Goal: Information Seeking & Learning: Understand process/instructions

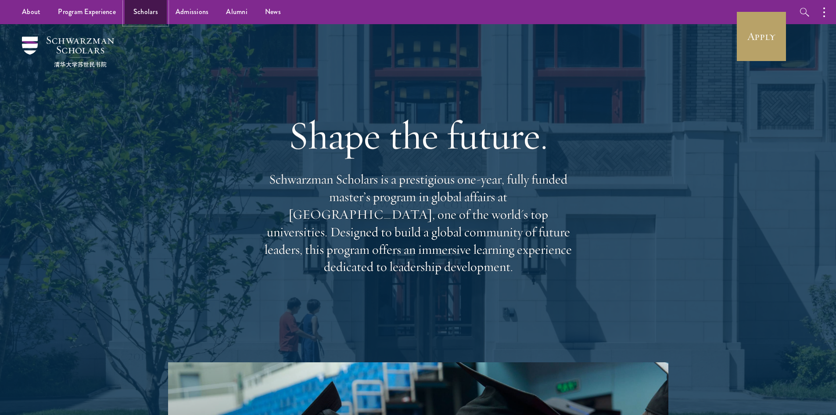
click at [152, 8] on link "Scholars" at bounding box center [146, 12] width 42 height 24
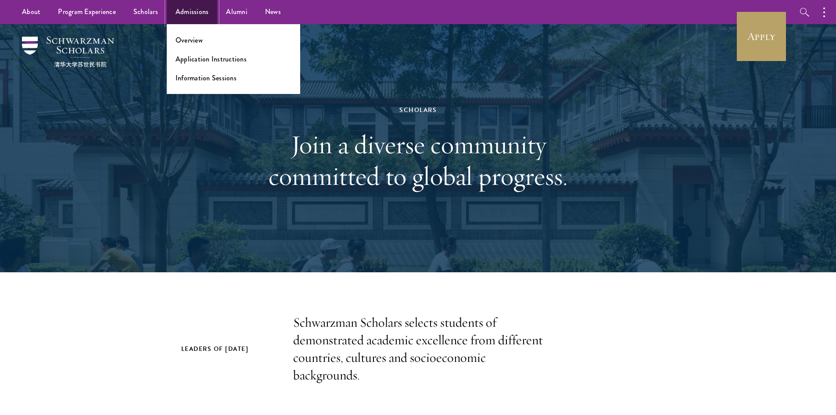
click at [183, 16] on link "Admissions" at bounding box center [192, 12] width 51 height 24
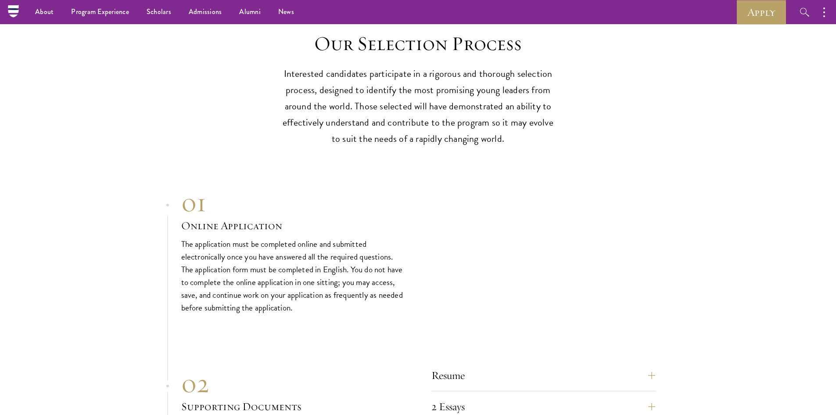
scroll to position [2515, 0]
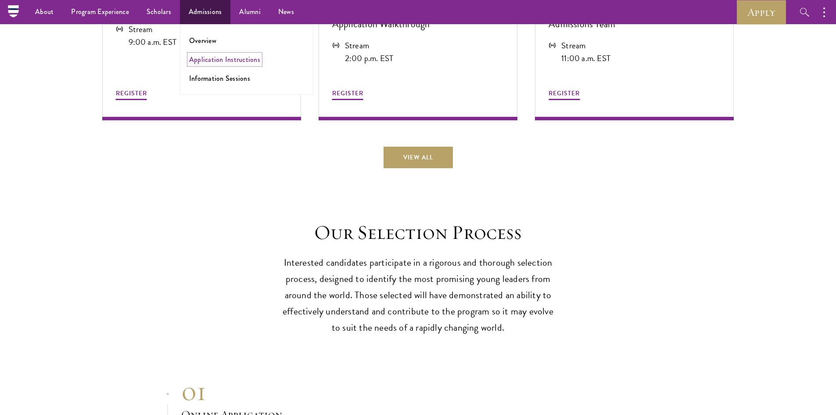
click at [214, 59] on link "Application Instructions" at bounding box center [224, 59] width 71 height 10
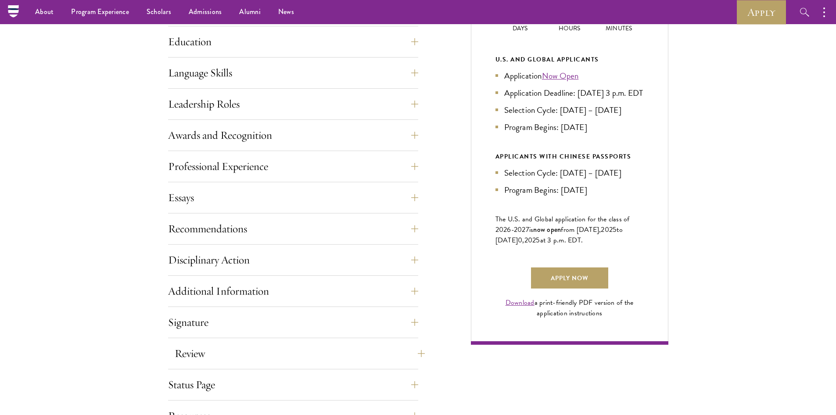
scroll to position [409, 0]
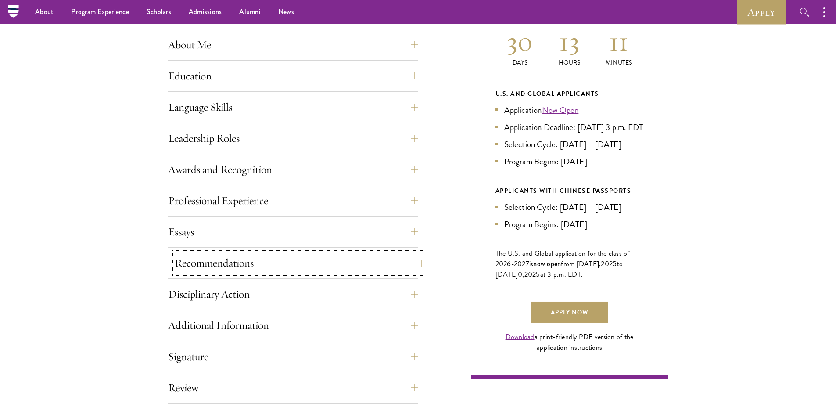
click at [275, 266] on button "Recommendations" at bounding box center [300, 262] width 250 height 21
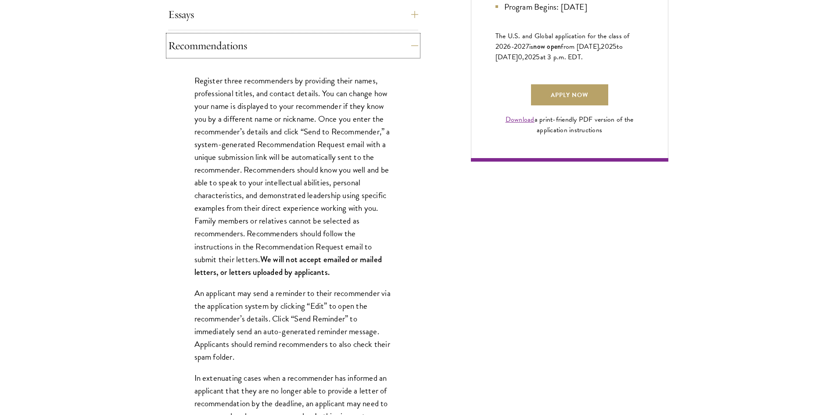
scroll to position [644, 0]
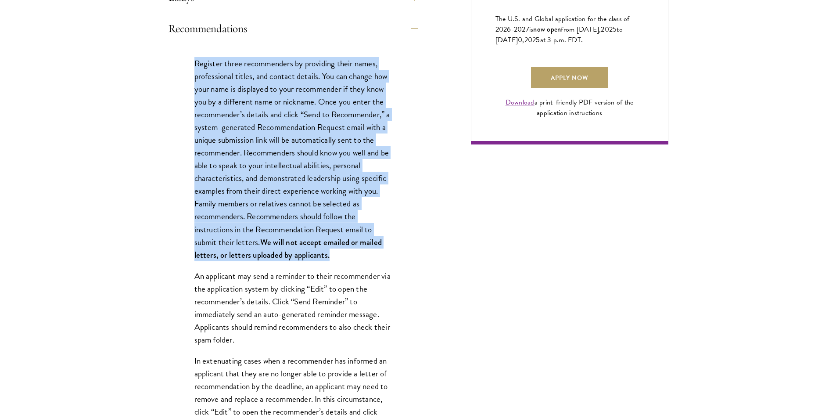
drag, startPoint x: 193, startPoint y: 61, endPoint x: 338, endPoint y: 255, distance: 241.3
click at [338, 255] on div "Register three recommenders by providing their names, professional titles, and …" at bounding box center [293, 397] width 250 height 706
copy p "Register three recommenders by providing their names, professional titles, and …"
